Goal: Information Seeking & Learning: Learn about a topic

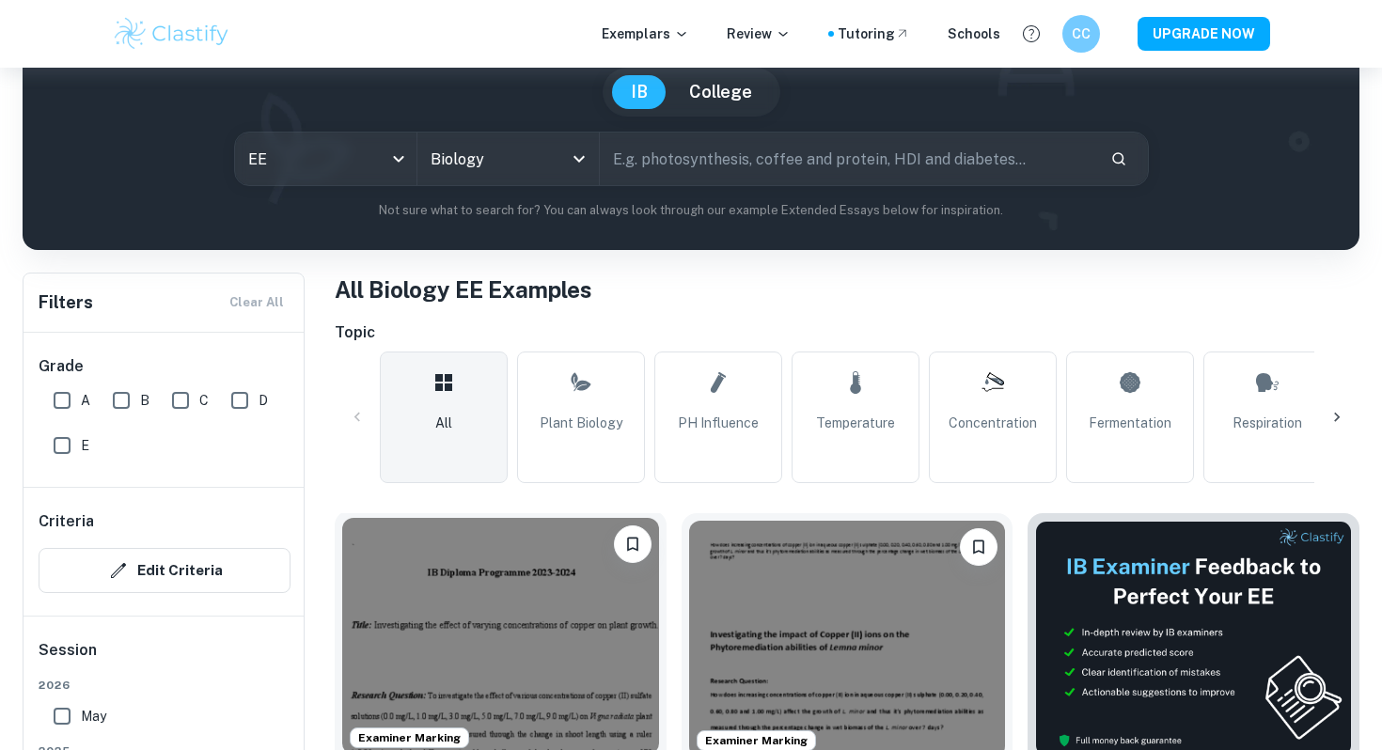
scroll to position [170, 0]
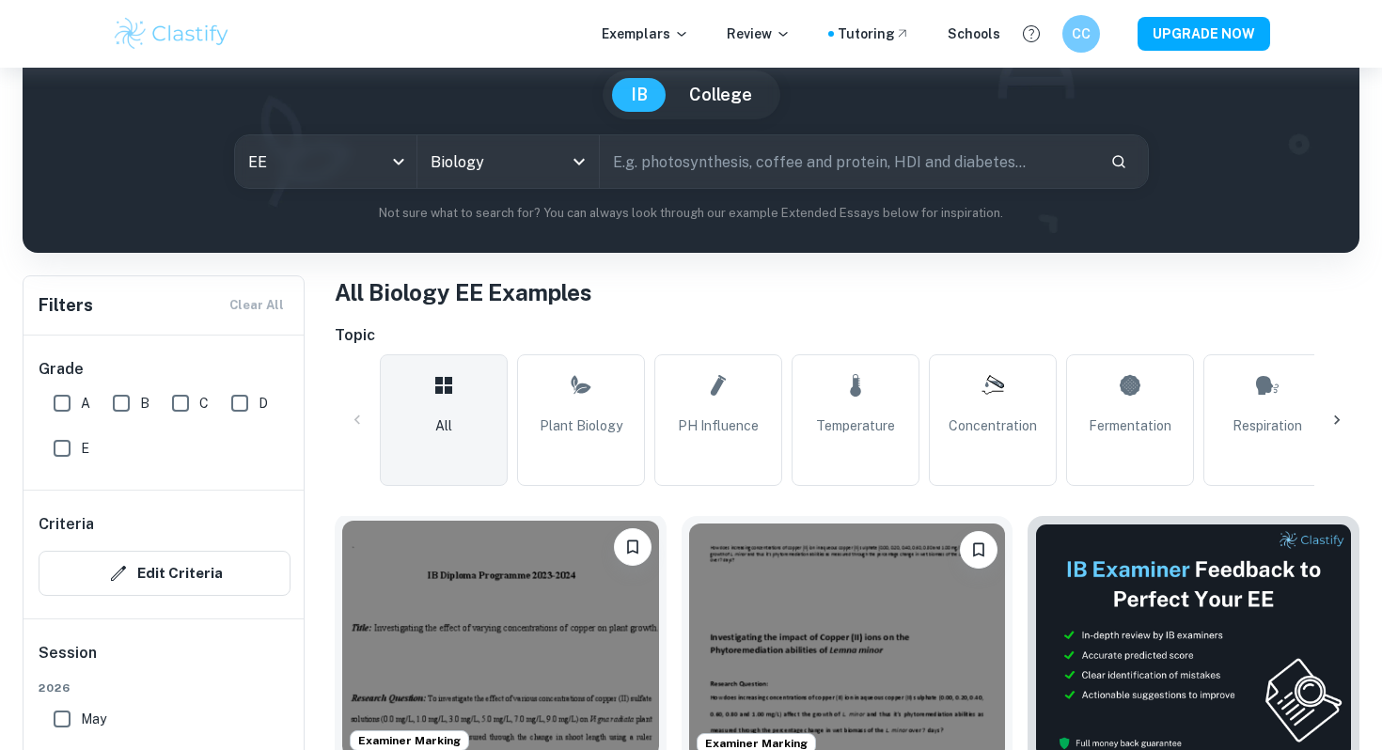
click at [588, 580] on img at bounding box center [500, 639] width 317 height 237
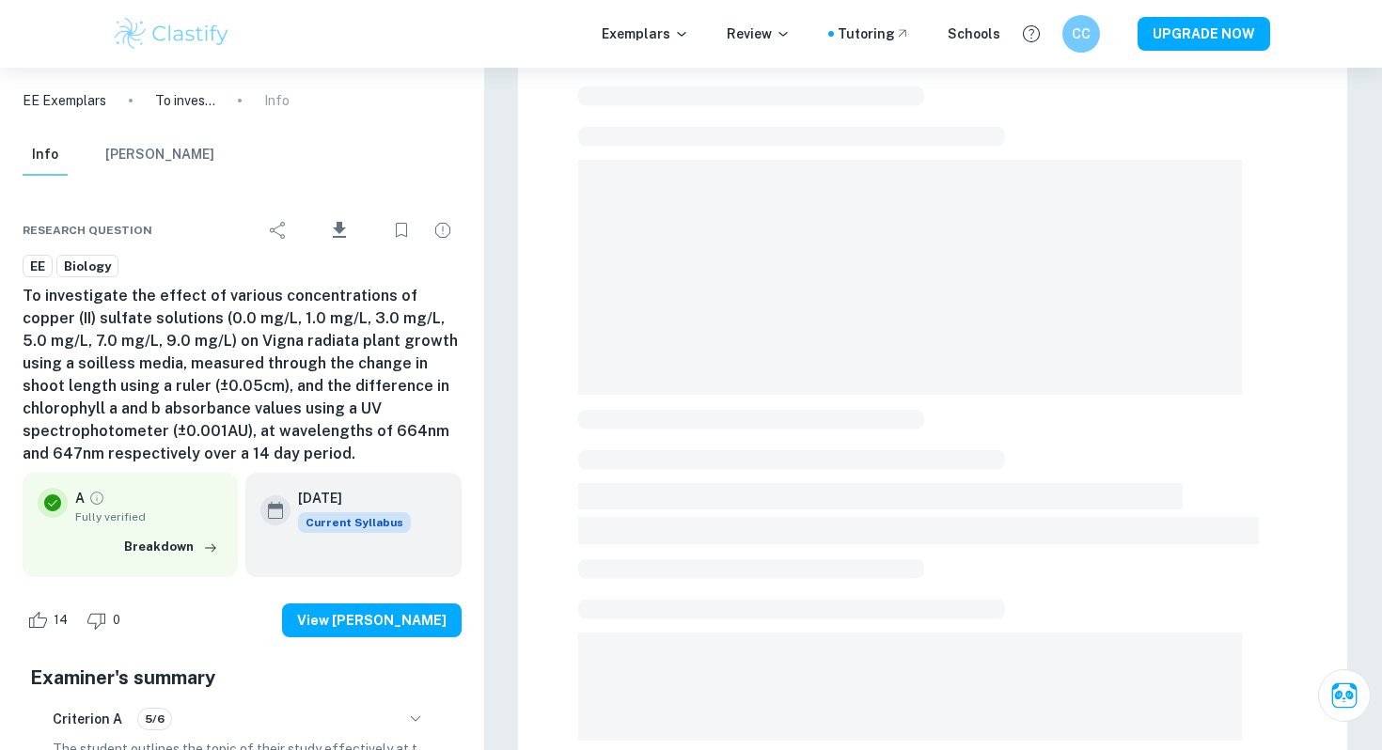
scroll to position [510, 0]
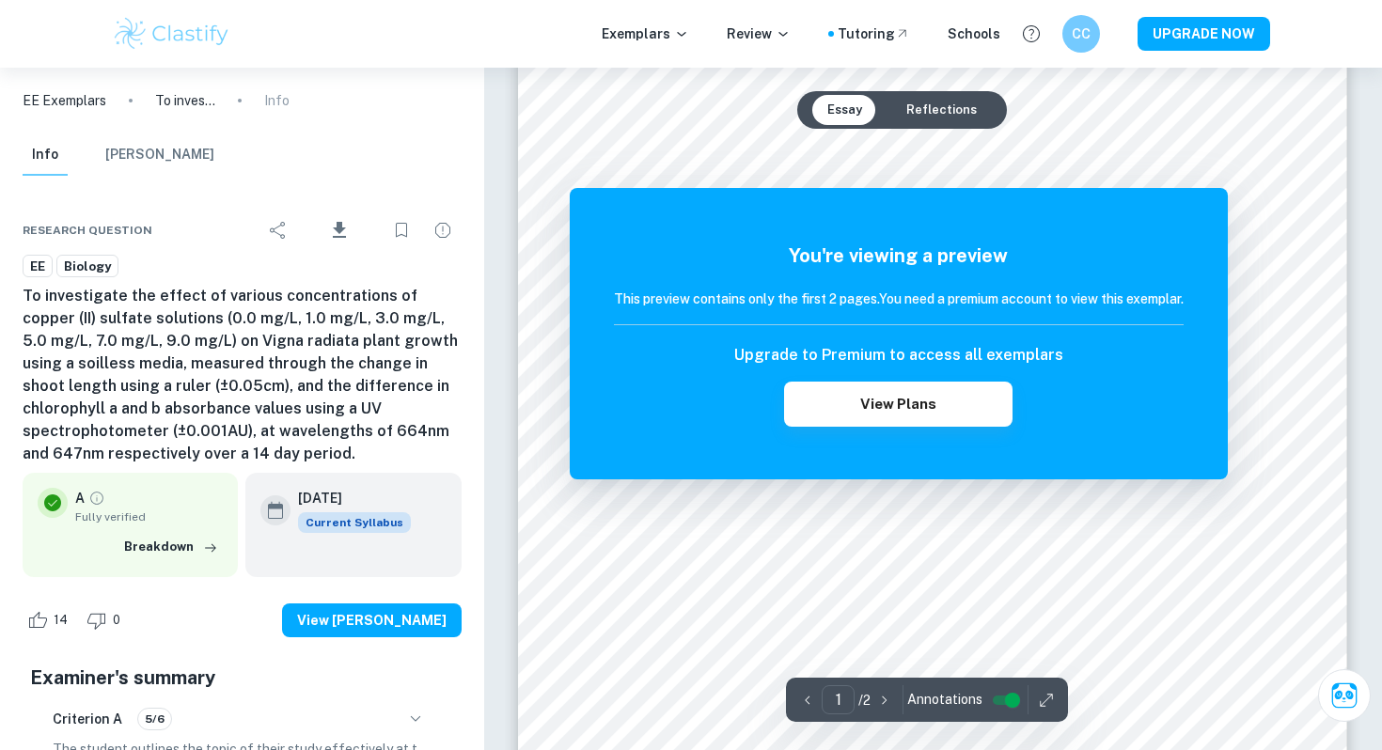
scroll to position [170, 0]
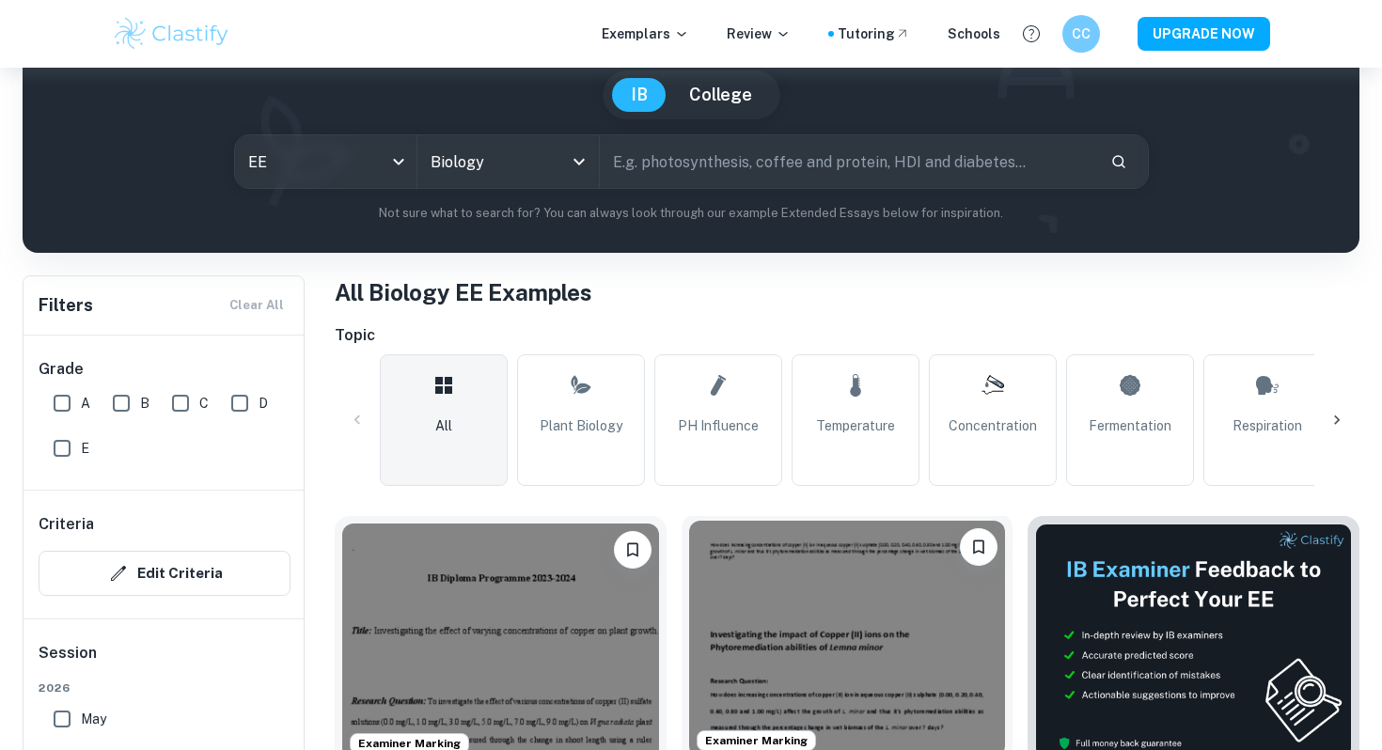
click at [721, 578] on img at bounding box center [847, 639] width 317 height 237
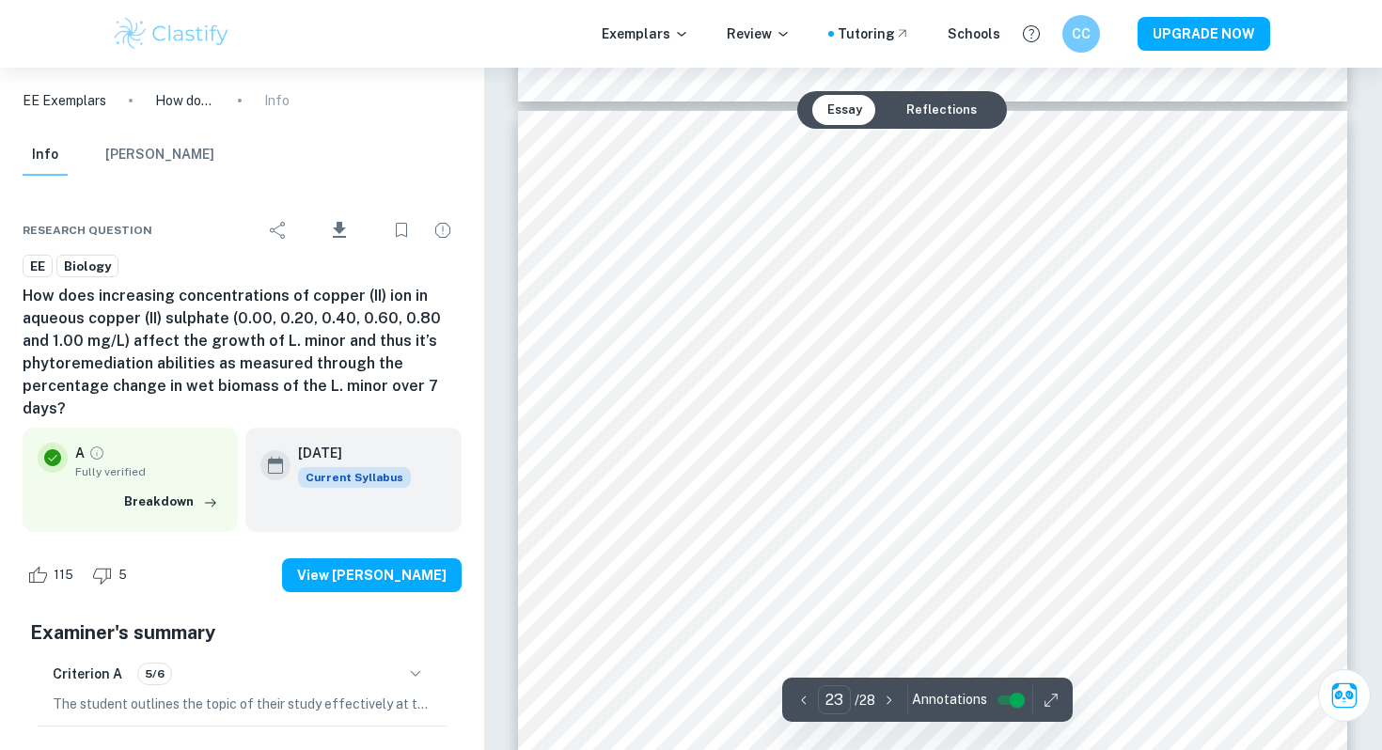
scroll to position [24310, 0]
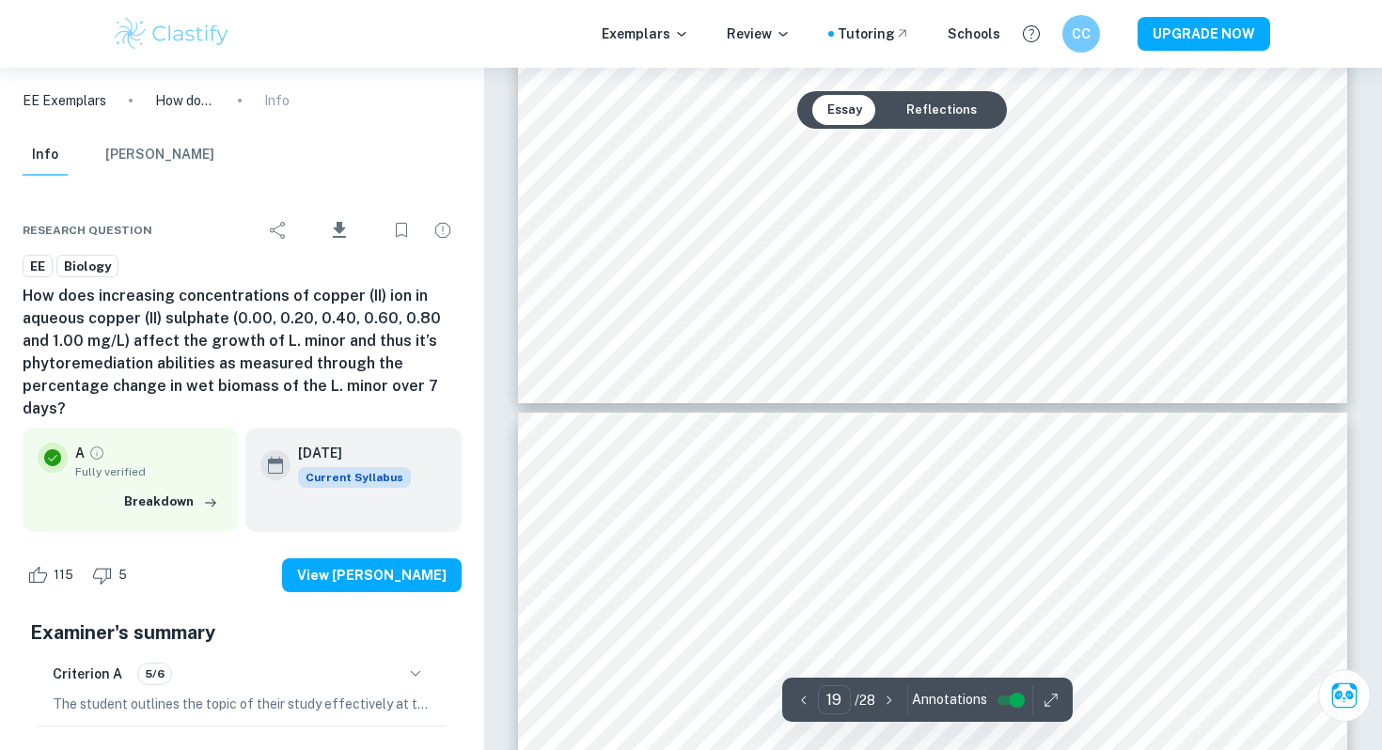
type input "18"
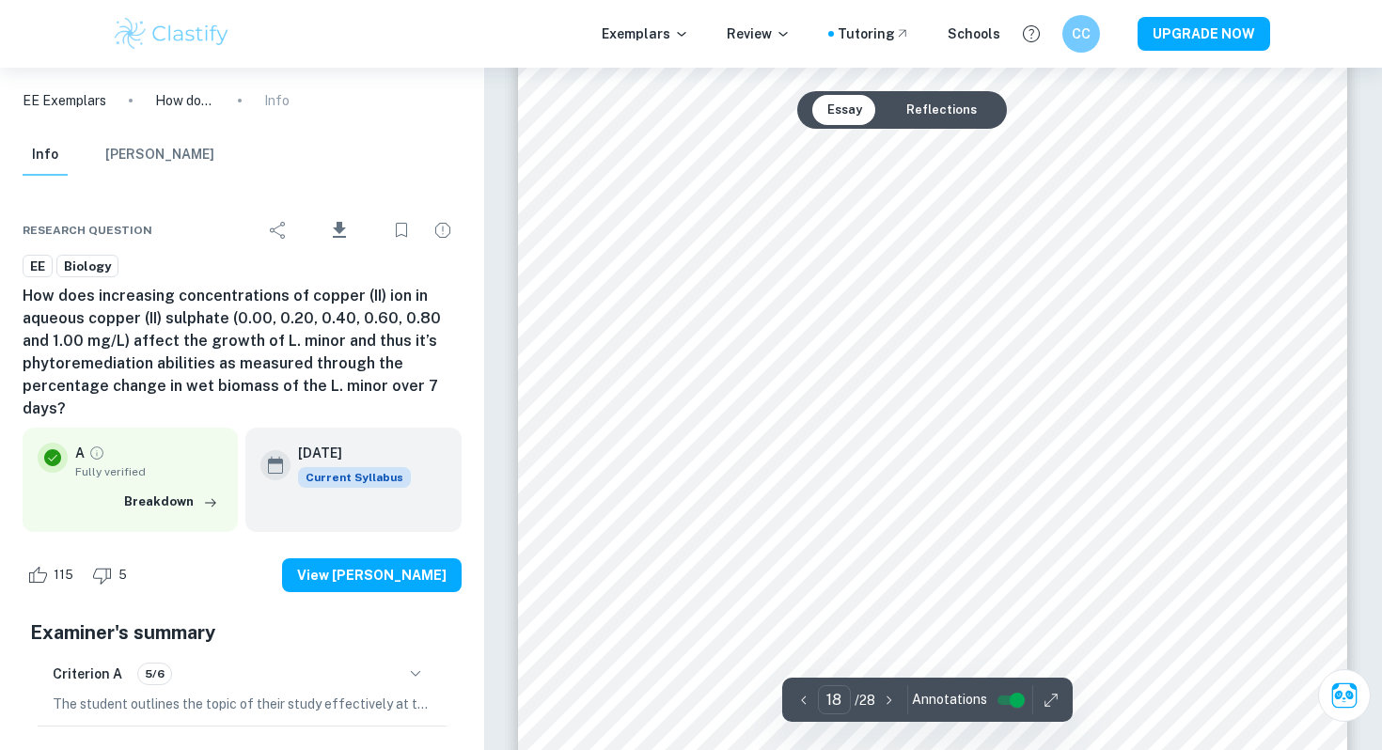
scroll to position [19168, 0]
